Goal: Task Accomplishment & Management: Manage account settings

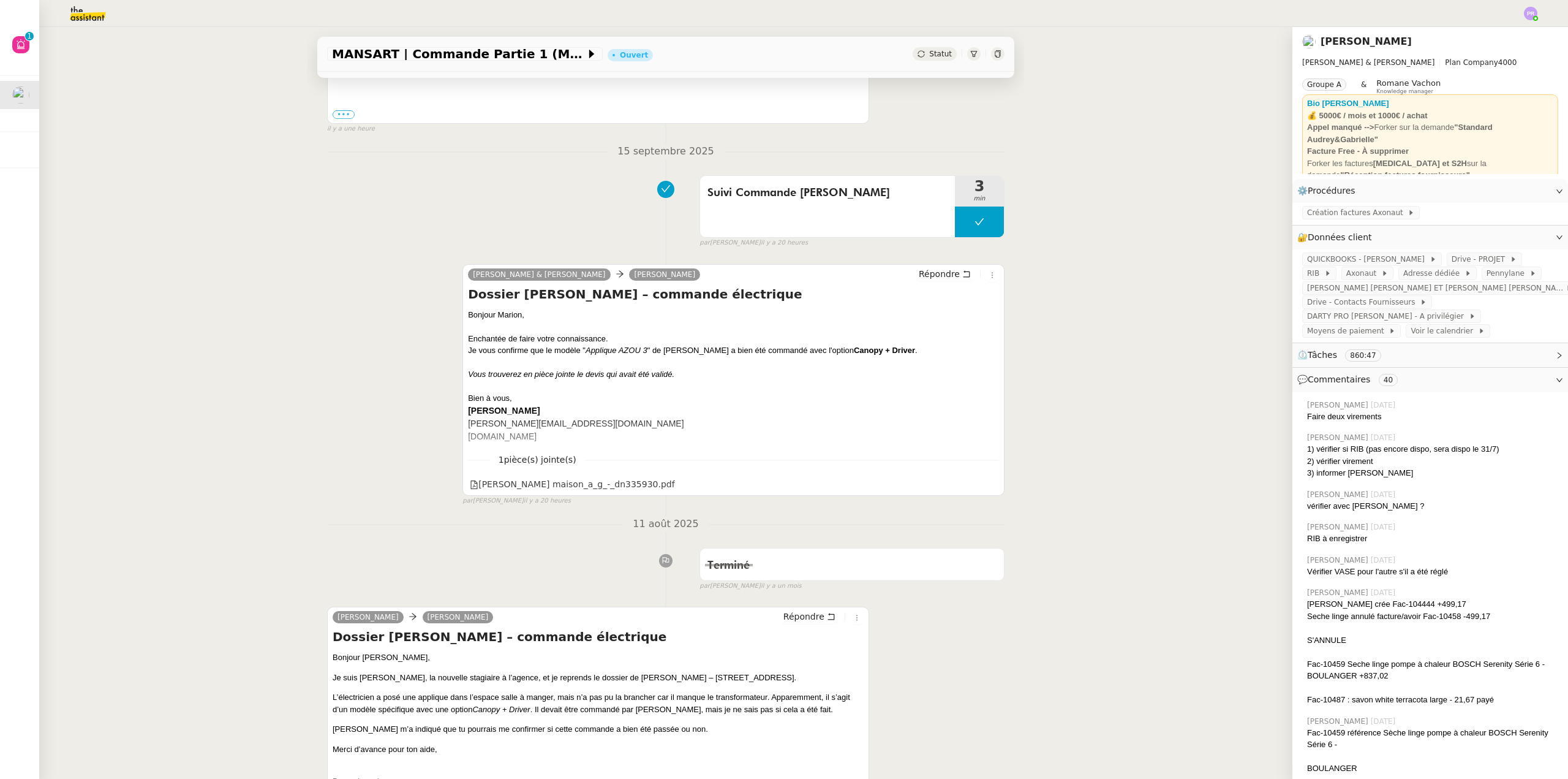
scroll to position [429, 0]
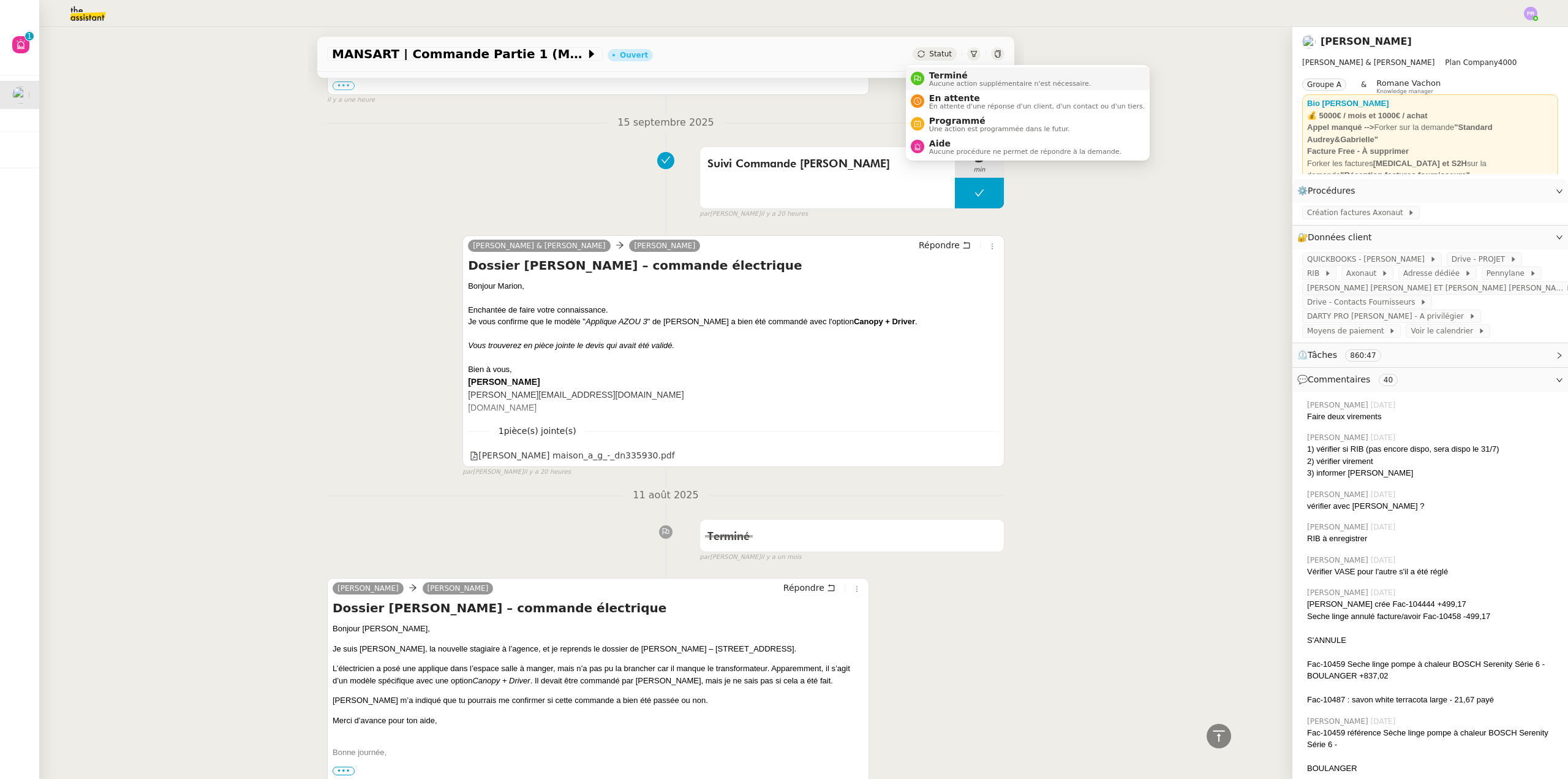
drag, startPoint x: 934, startPoint y: 77, endPoint x: 945, endPoint y: 84, distance: 13.0
click at [935, 77] on span "Terminé" at bounding box center [1010, 75] width 162 height 10
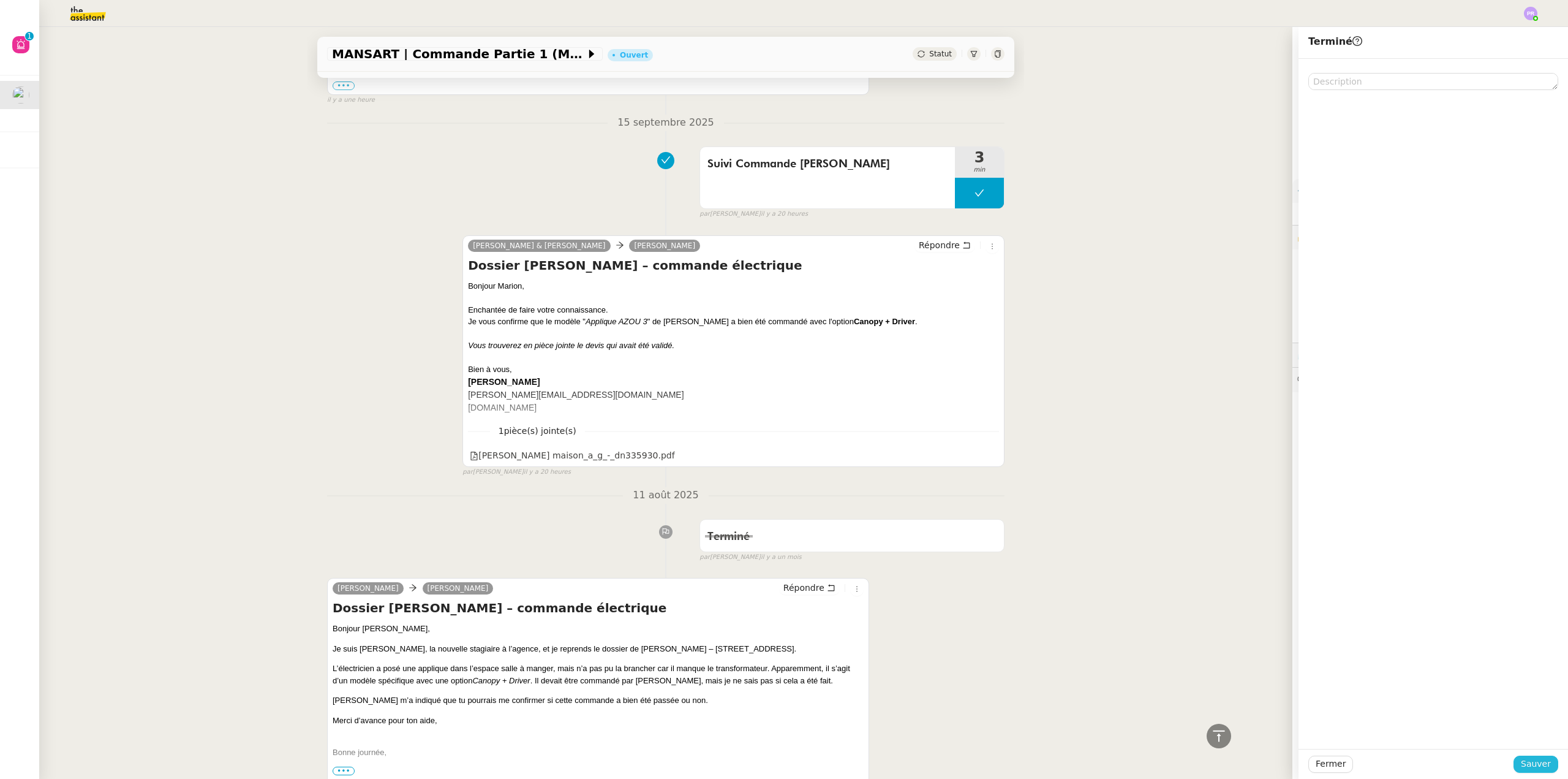
click at [1522, 766] on span "Sauver" at bounding box center [1536, 764] width 30 height 14
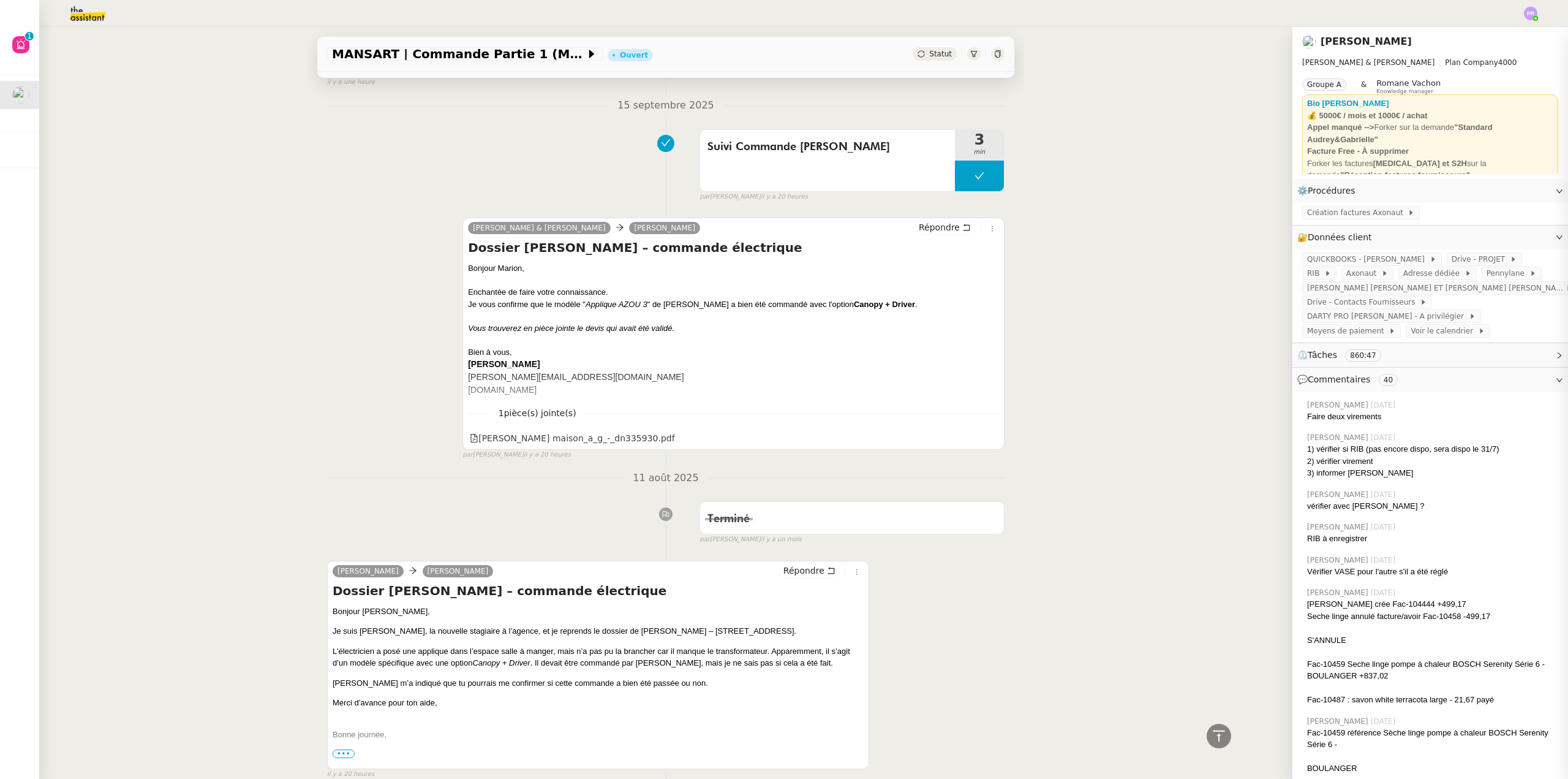
scroll to position [424, 0]
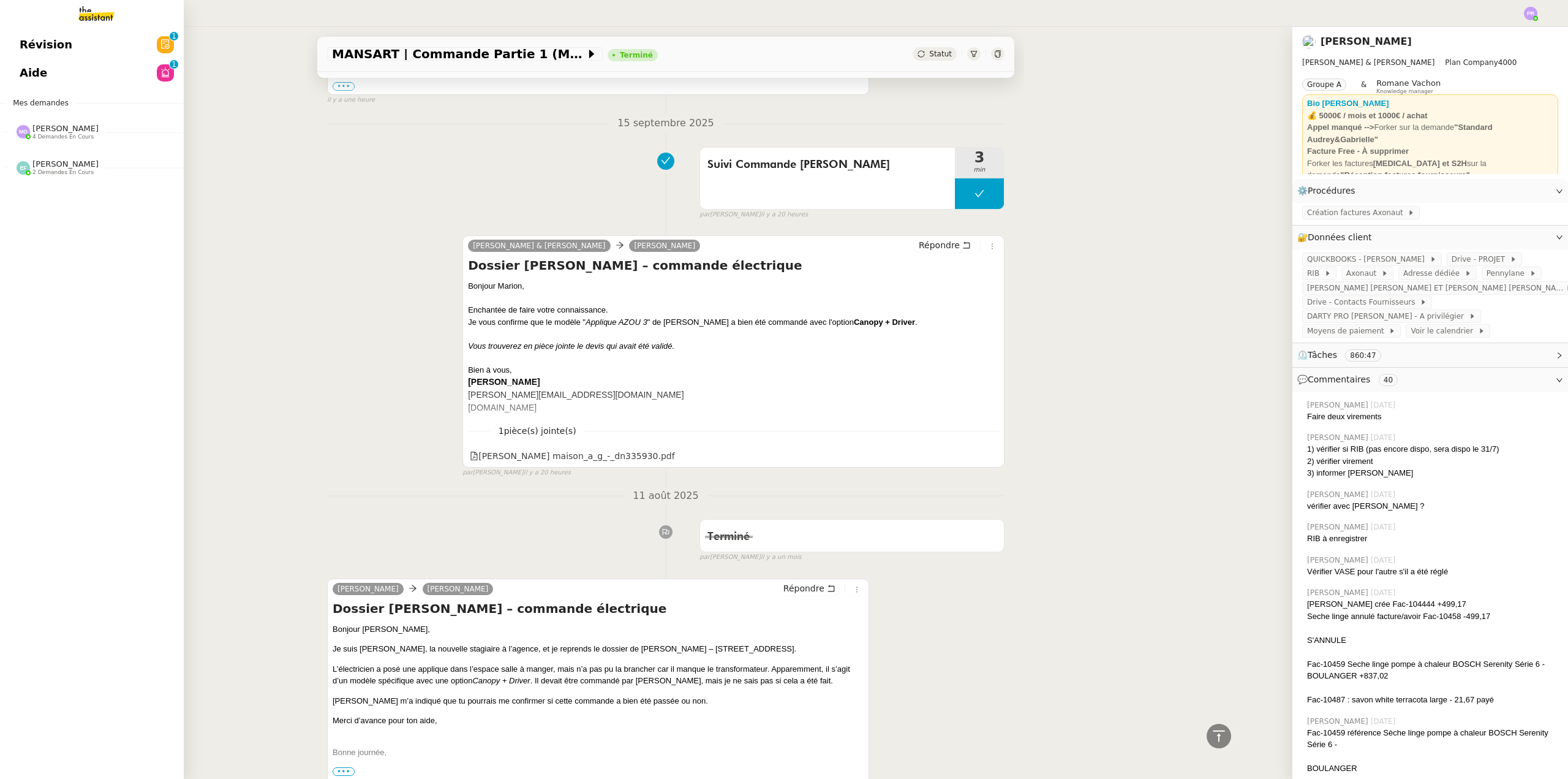
click at [91, 132] on span "[PERSON_NAME] 4 demandes en cours" at bounding box center [58, 132] width 97 height 16
click at [97, 279] on nz-divider "[PERSON_NAME] 2 demandes en cours" at bounding box center [96, 279] width 184 height 16
click at [116, 179] on span "Demande de justificatifs Pennylane - septembre 2025" at bounding box center [170, 183] width 300 height 12
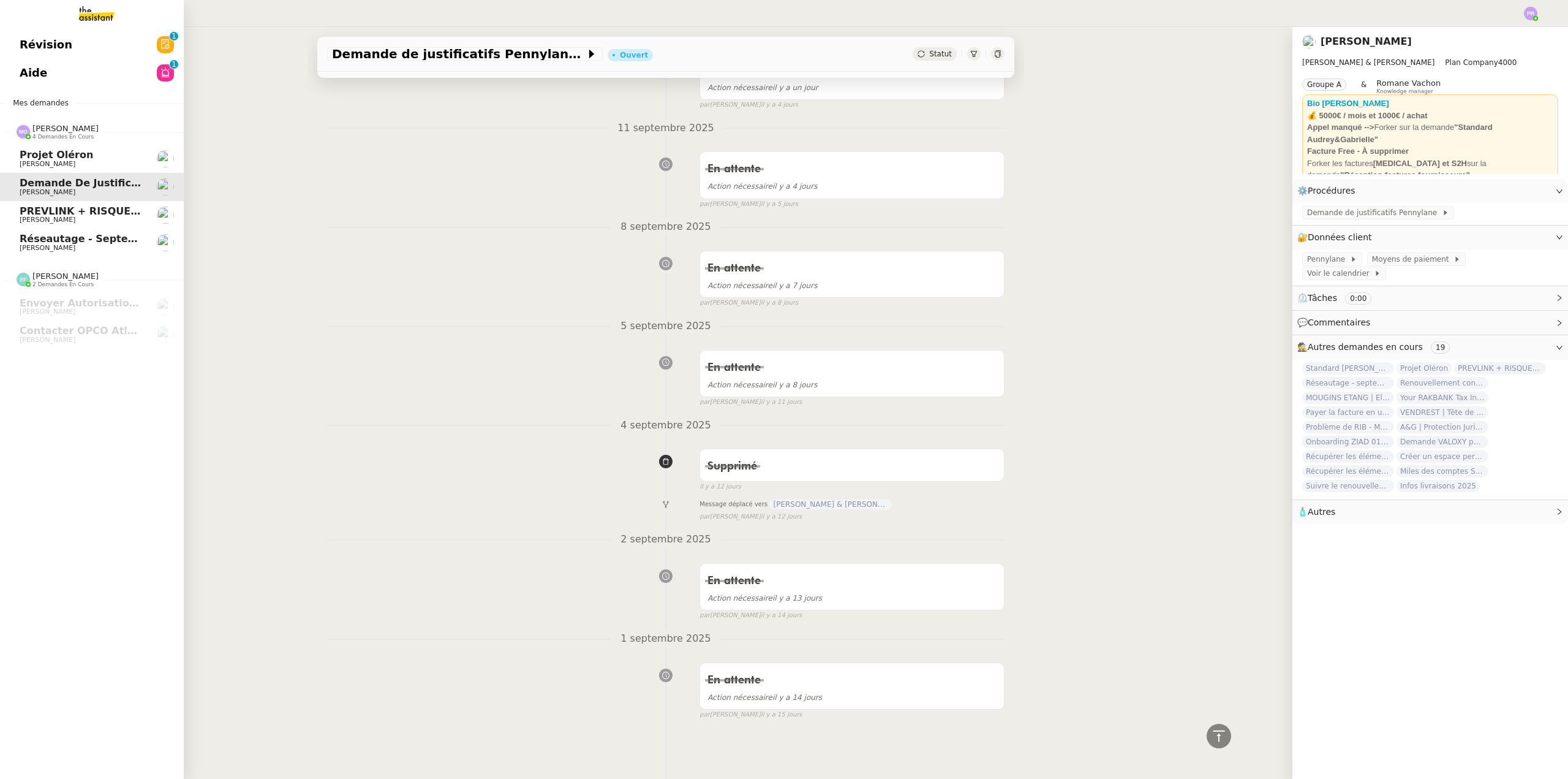
scroll to position [315, 0]
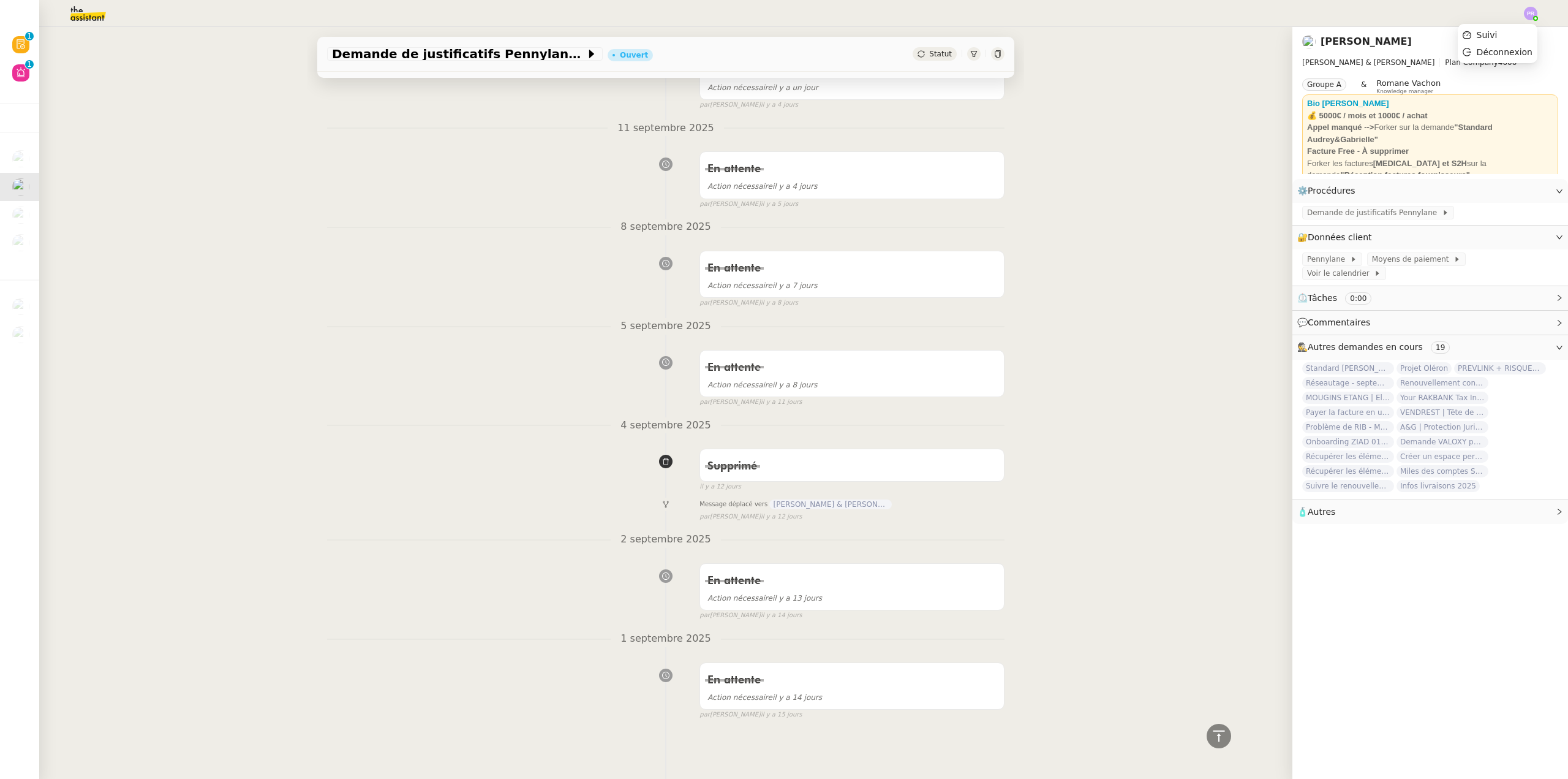
drag, startPoint x: 1532, startPoint y: 13, endPoint x: 1512, endPoint y: 23, distance: 22.4
click at [1531, 13] on img at bounding box center [1530, 13] width 13 height 13
click at [1487, 34] on span "Suivi" at bounding box center [1487, 35] width 21 height 10
